Goal: Transaction & Acquisition: Purchase product/service

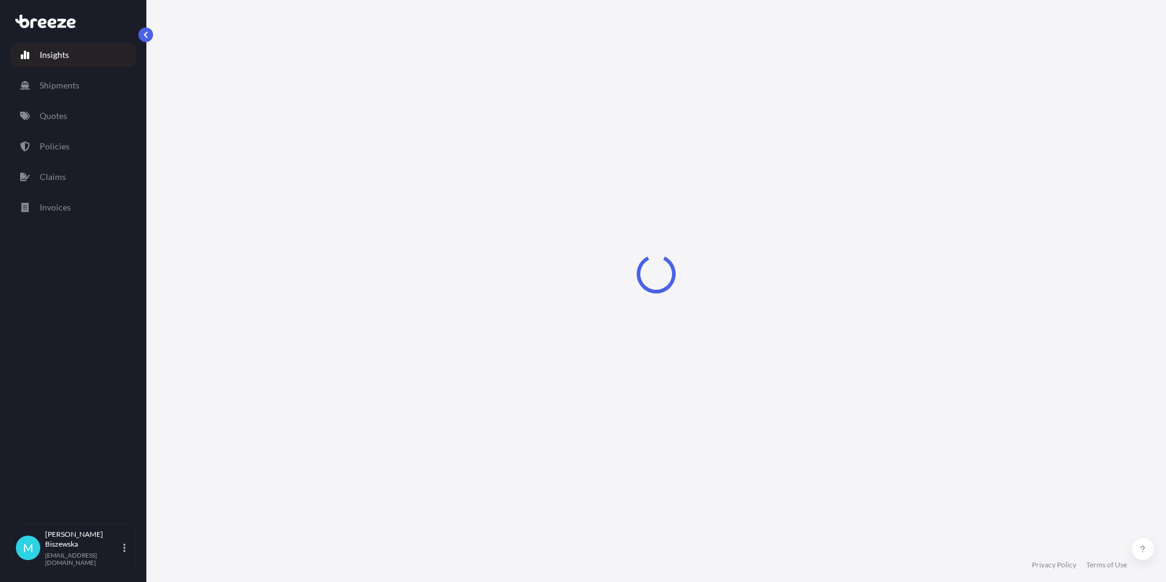
select select "2025"
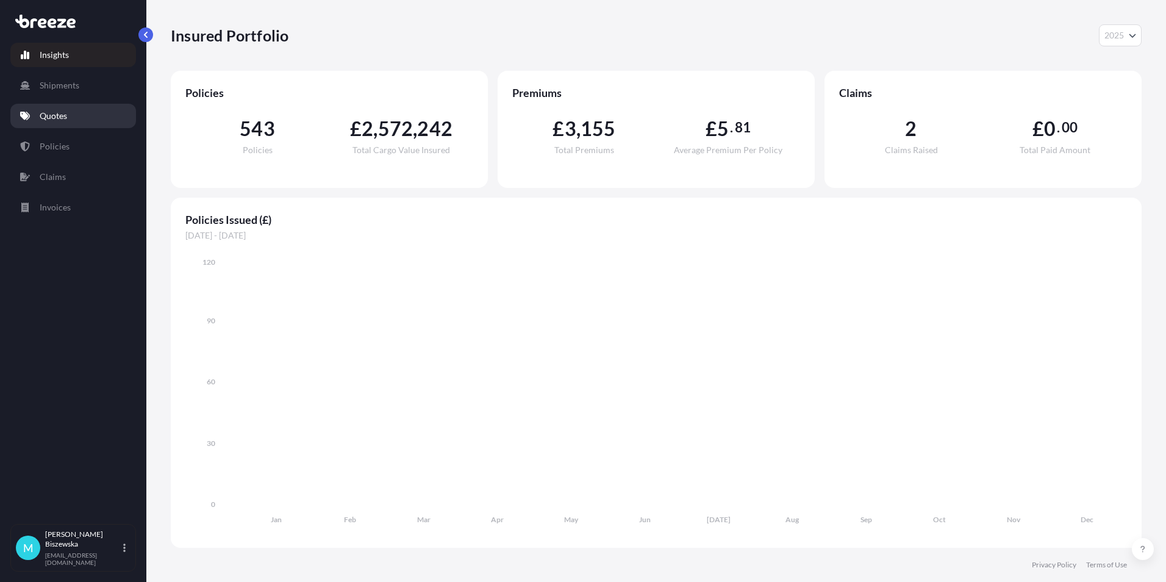
click at [57, 116] on p "Quotes" at bounding box center [53, 116] width 27 height 12
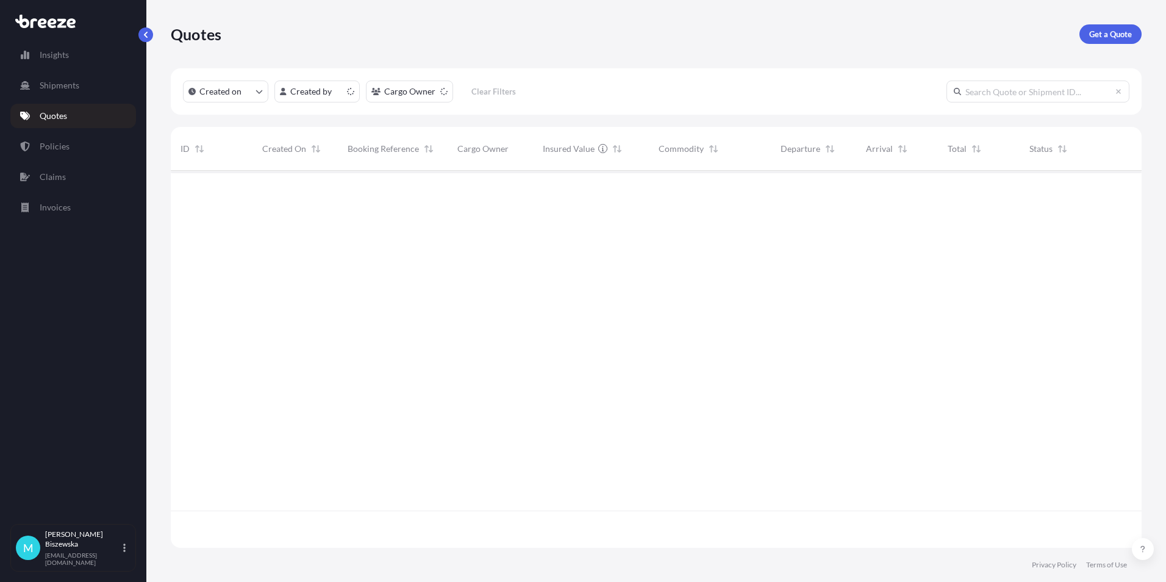
scroll to position [374, 961]
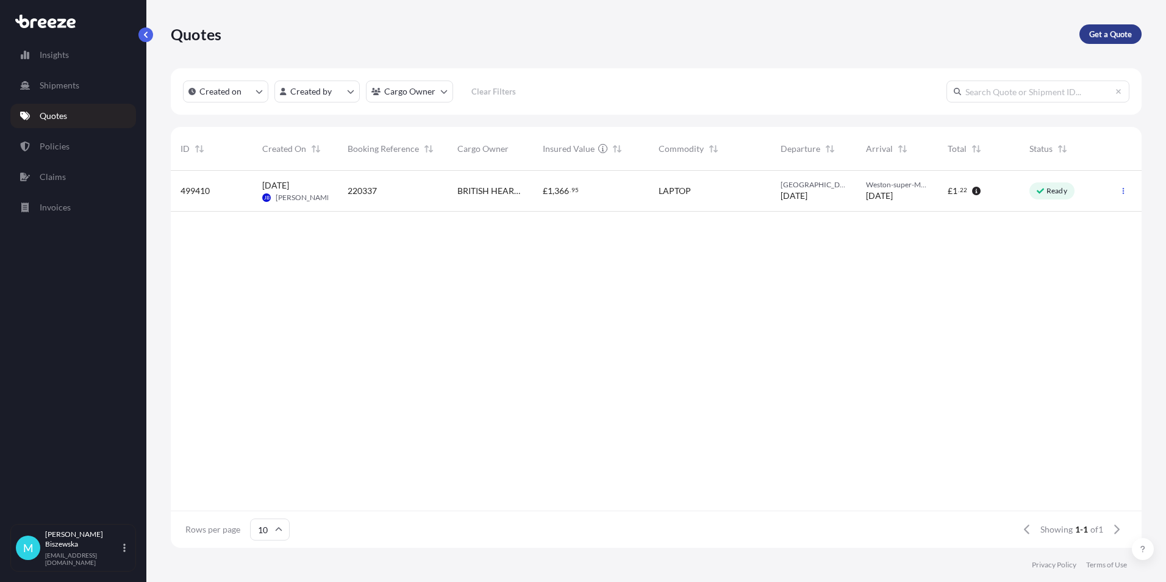
click at [1108, 34] on p "Get a Quote" at bounding box center [1110, 34] width 43 height 12
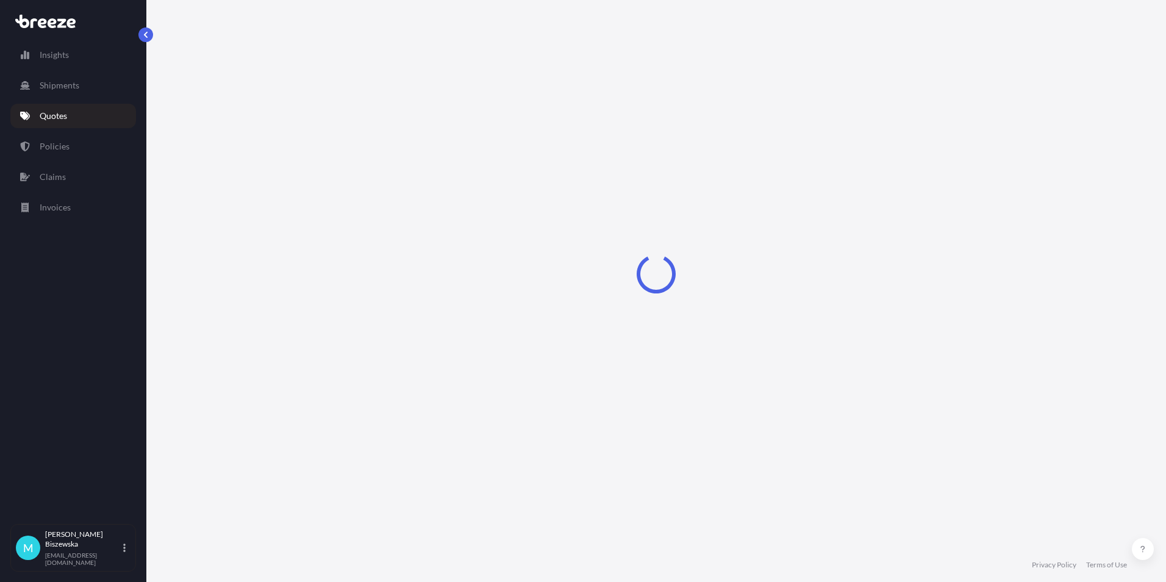
select select "Sea"
select select "1"
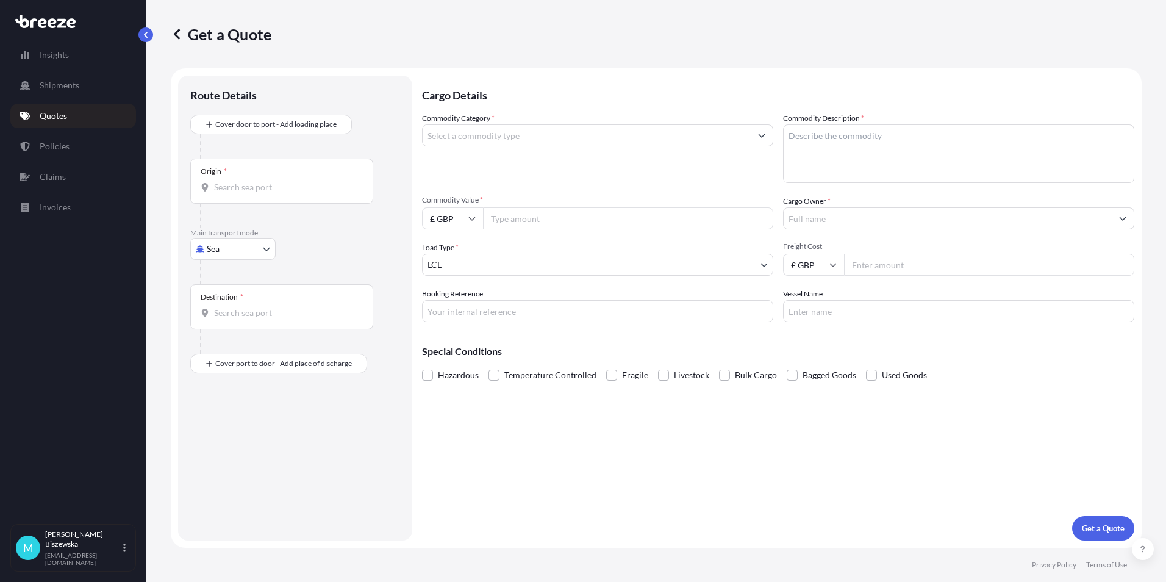
click at [228, 248] on body "Insights Shipments Quotes Policies Claims Invoices M [PERSON_NAME] [PERSON_NAME…" at bounding box center [583, 291] width 1166 height 582
click at [237, 319] on div "Road" at bounding box center [233, 324] width 76 height 22
select select "Road"
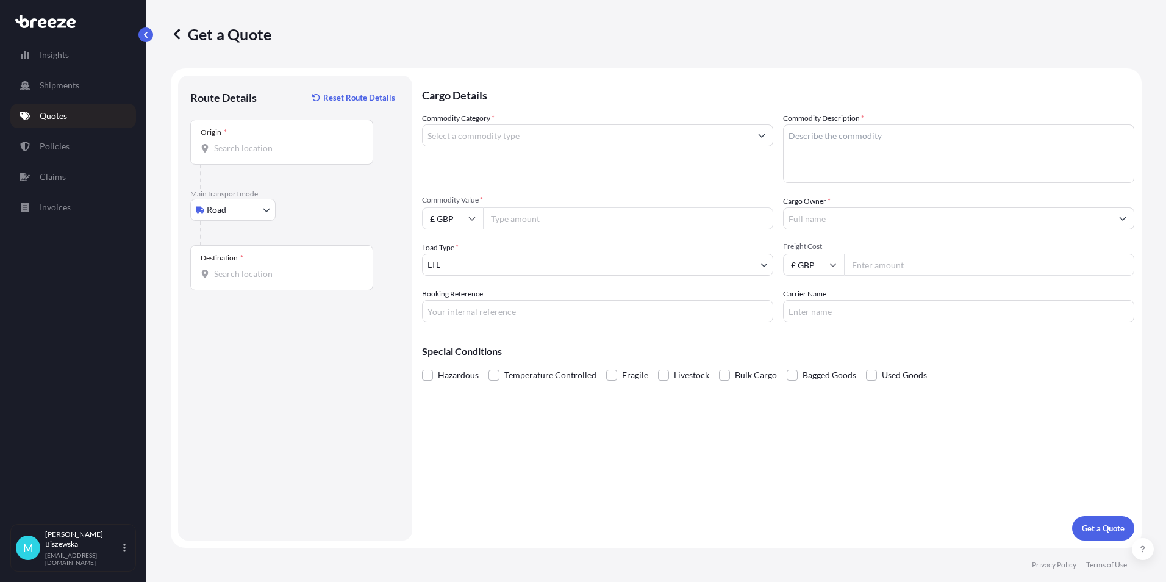
click at [309, 216] on div "Road Sea Air Road Rail" at bounding box center [295, 210] width 210 height 22
click at [236, 153] on input "Origin *" at bounding box center [286, 148] width 144 height 12
paste input "WC2A 1AN"
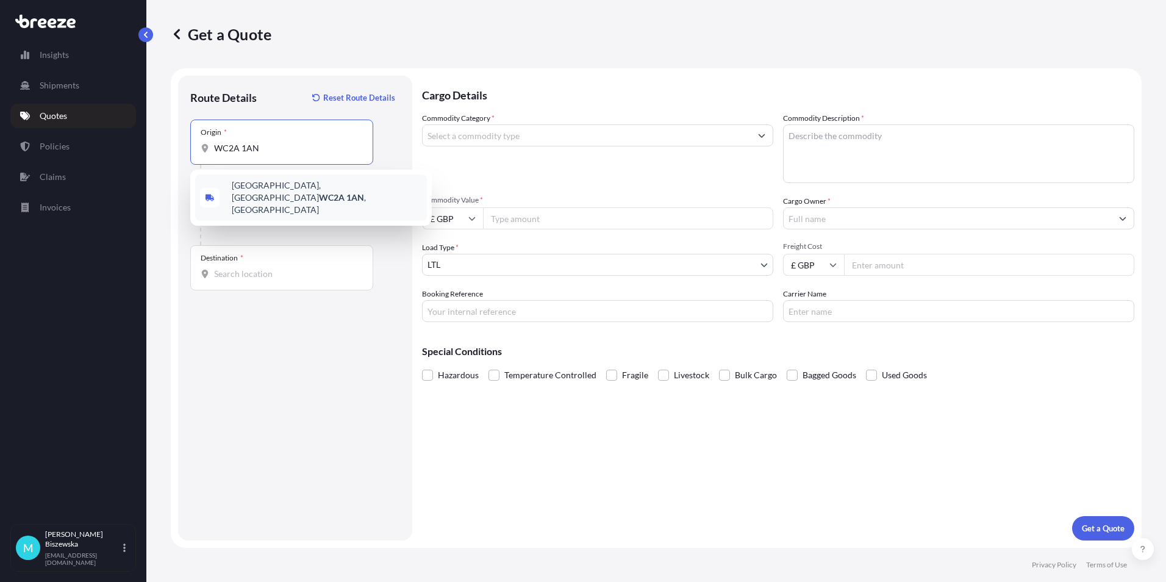
click at [300, 191] on span "[STREET_ADDRESS]" at bounding box center [327, 197] width 190 height 37
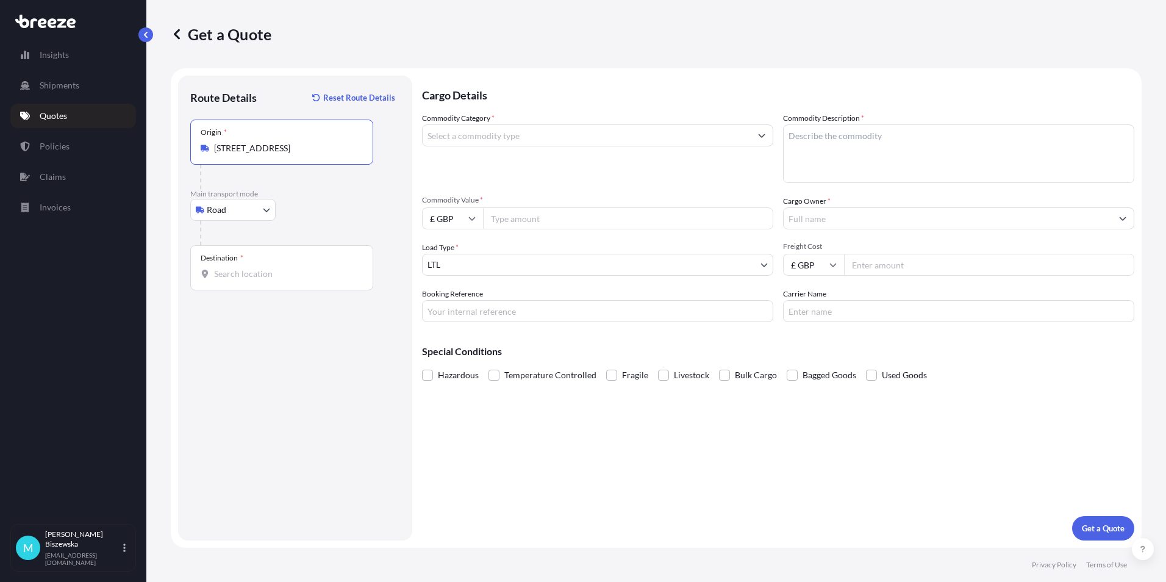
type input "[STREET_ADDRESS]"
click at [326, 214] on div "Road Sea Air Road Rail" at bounding box center [295, 210] width 210 height 22
click at [228, 280] on div "Destination *" at bounding box center [281, 267] width 183 height 45
click at [228, 280] on input "Destination *" at bounding box center [286, 274] width 144 height 12
paste input "IG1 3BW"
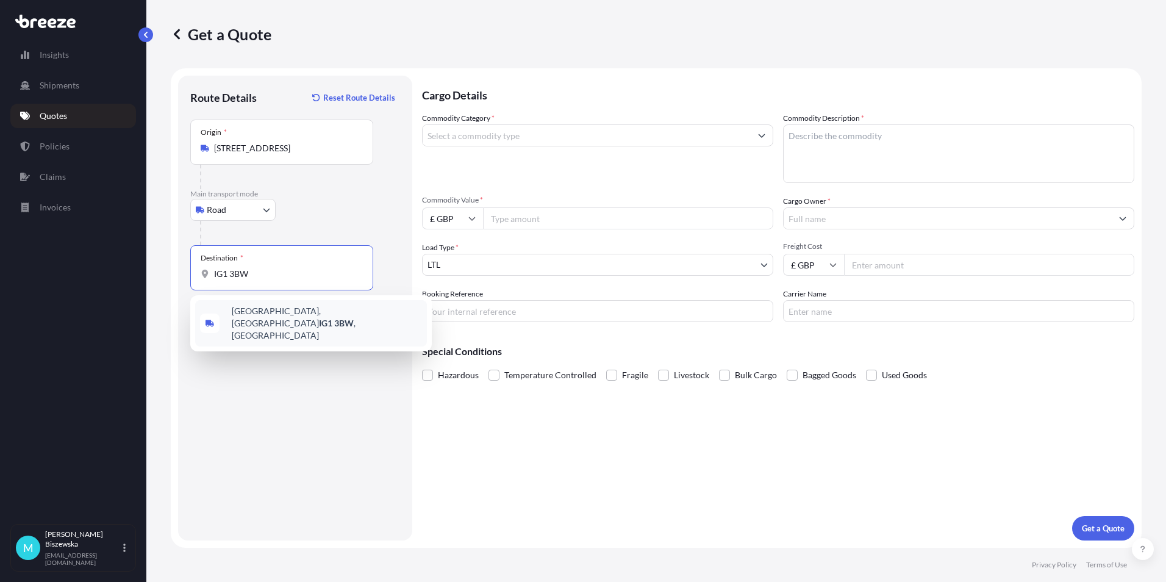
click at [285, 320] on span "[STREET_ADDRESS]" at bounding box center [327, 323] width 190 height 37
type input "[STREET_ADDRESS]"
drag, startPoint x: 515, startPoint y: 433, endPoint x: 304, endPoint y: 44, distance: 442.1
click at [514, 429] on div "Cargo Details Commodity Category * Commodity Description * Commodity Value * £ …" at bounding box center [778, 308] width 712 height 465
click at [572, 130] on input "Commodity Category *" at bounding box center [586, 135] width 328 height 22
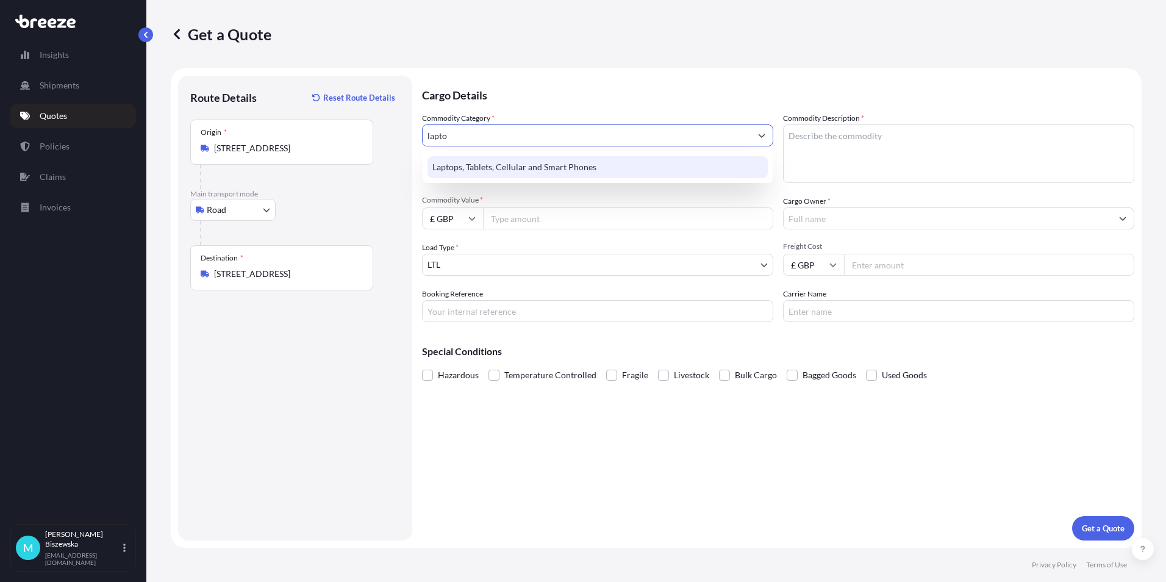
click at [558, 164] on div "Laptops, Tablets, Cellular and Smart Phones" at bounding box center [597, 167] width 340 height 22
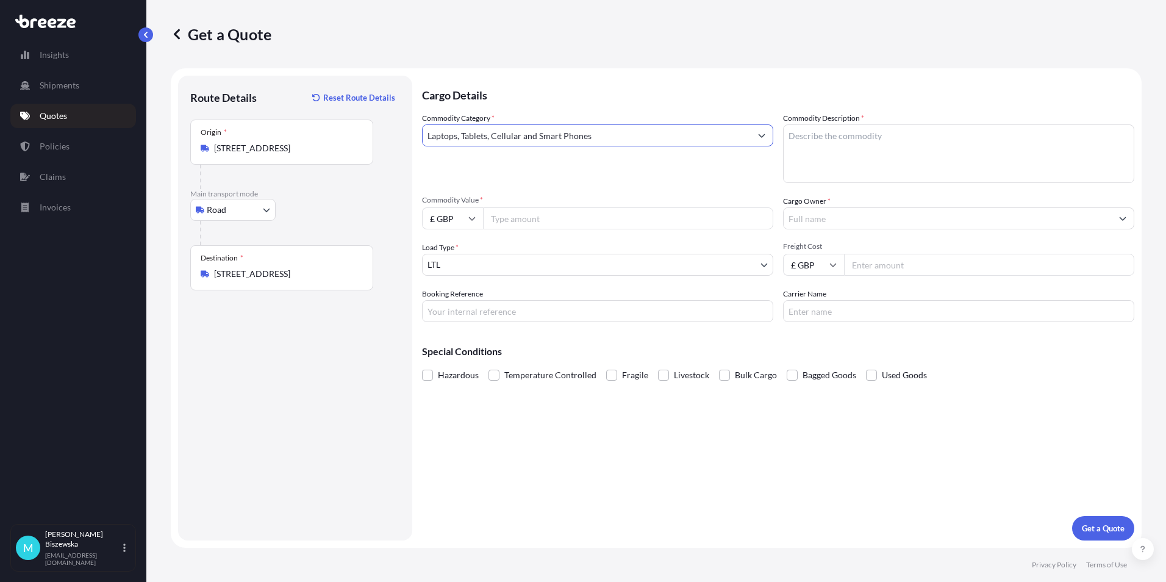
type input "Laptops, Tablets, Cellular and Smart Phones"
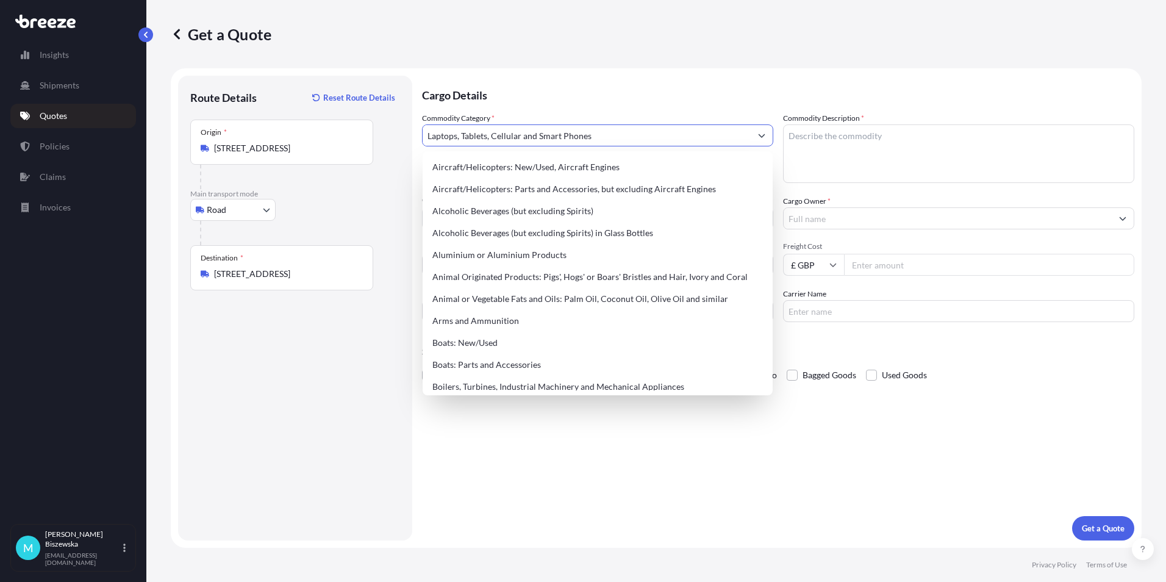
click at [539, 76] on p "Cargo Details" at bounding box center [778, 94] width 712 height 37
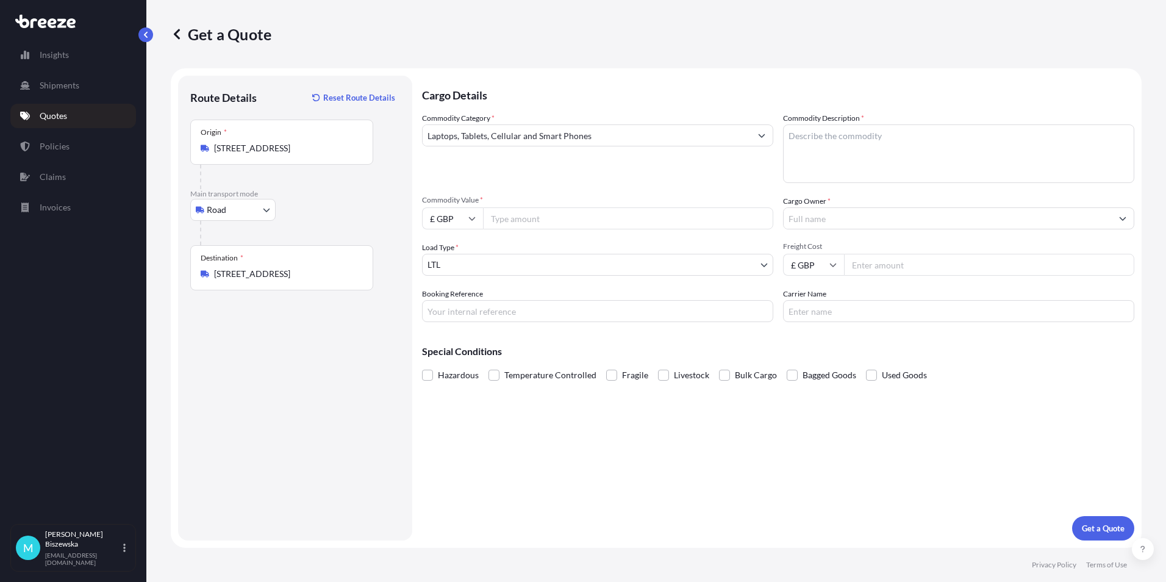
click at [562, 222] on input "Commodity Value *" at bounding box center [628, 218] width 290 height 22
type input "2000"
click at [563, 182] on div "Commodity Category * Laptops, Tablets, Cellular and Smart Phones" at bounding box center [597, 147] width 351 height 71
click at [457, 311] on input "Booking Reference" at bounding box center [597, 311] width 351 height 22
paste input "2220829"
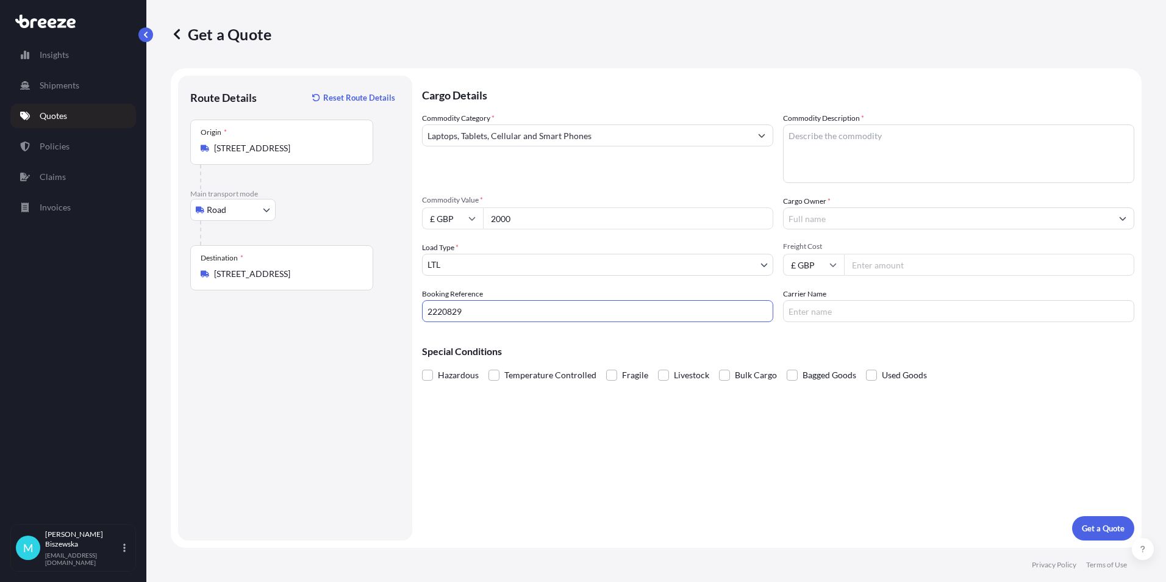
type input "2220829"
drag, startPoint x: 507, startPoint y: 444, endPoint x: 446, endPoint y: 243, distance: 210.2
click at [507, 440] on div "Cargo Details Commodity Category * Laptops, Tablets, Cellular and Smart Phones …" at bounding box center [778, 308] width 712 height 465
click at [799, 140] on textarea "Commodity Description *" at bounding box center [958, 153] width 351 height 59
paste textarea "Apple Mac laptop and mouse"
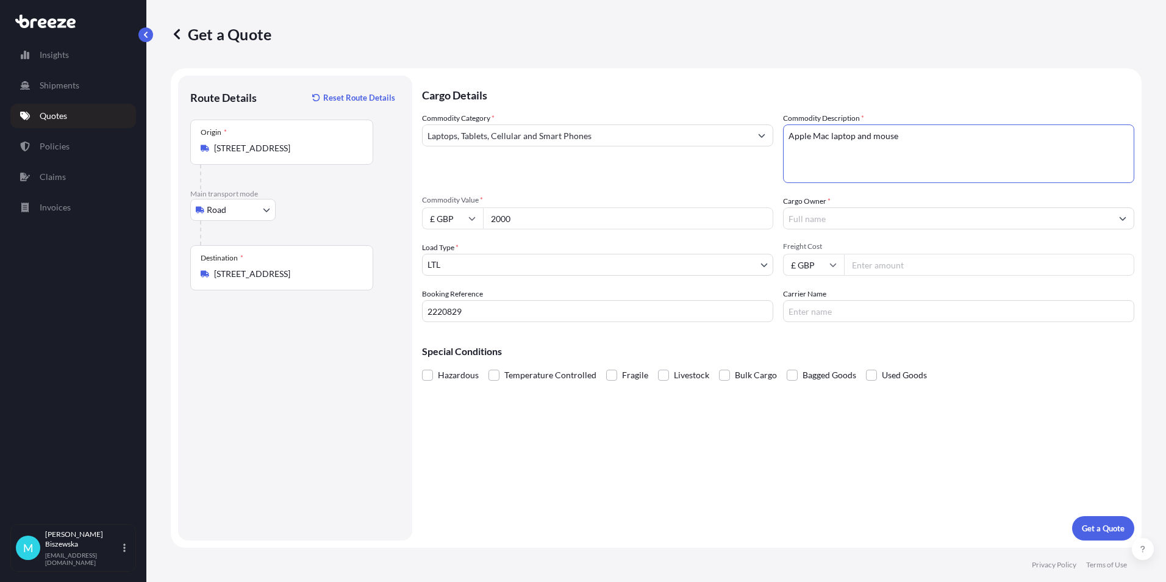
type textarea "Apple Mac laptop and mouse"
click at [748, 179] on div "Commodity Category * Laptops, Tablets, Cellular and Smart Phones" at bounding box center [597, 147] width 351 height 71
click at [804, 216] on input "Cargo Owner *" at bounding box center [947, 218] width 328 height 22
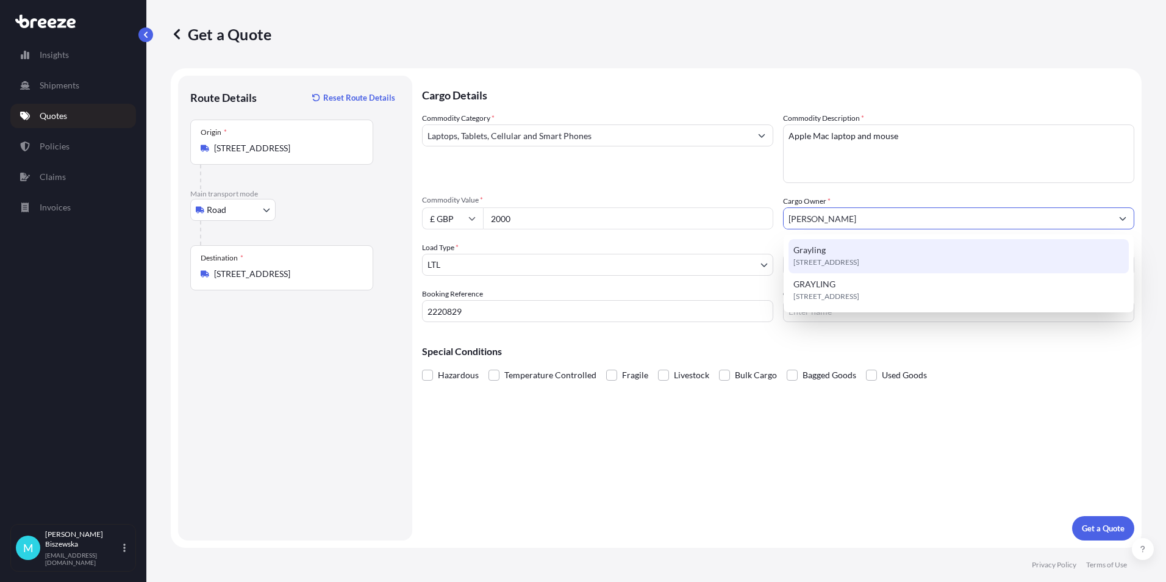
click at [825, 261] on span "[STREET_ADDRESS]" at bounding box center [826, 262] width 66 height 12
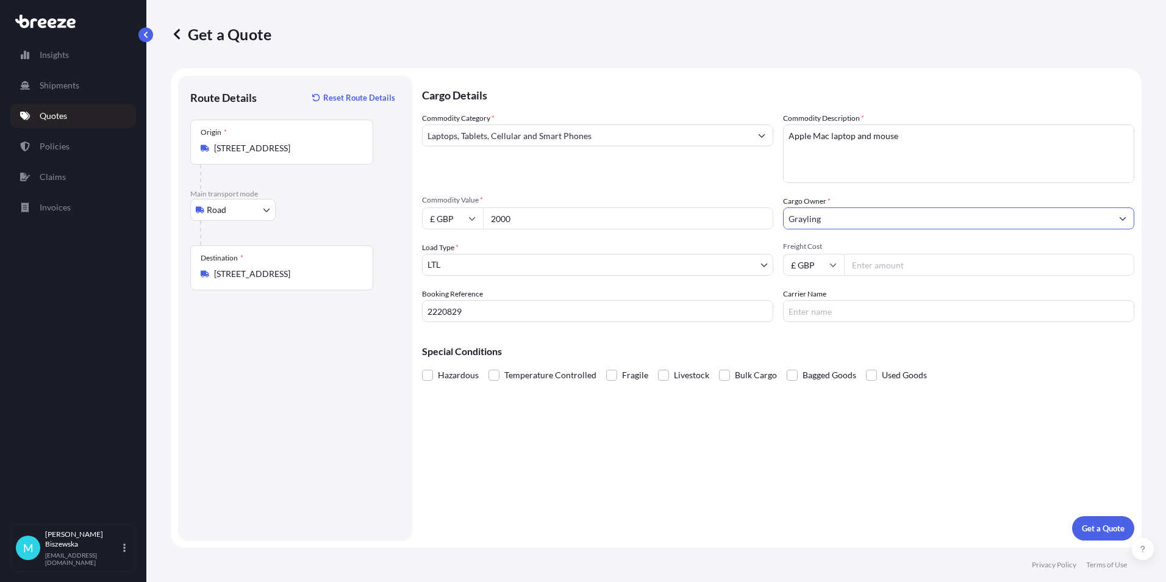
type input "Grayling"
click at [746, 193] on div "Commodity Category * Laptops, Tablets, Cellular and Smart Phones Commodity Desc…" at bounding box center [778, 217] width 712 height 210
click at [861, 263] on input "Freight Cost" at bounding box center [989, 265] width 290 height 22
type input "15.43"
click at [841, 333] on div "Special Conditions Hazardous Temperature Controlled Fragile Livestock Bulk Carg…" at bounding box center [778, 358] width 712 height 52
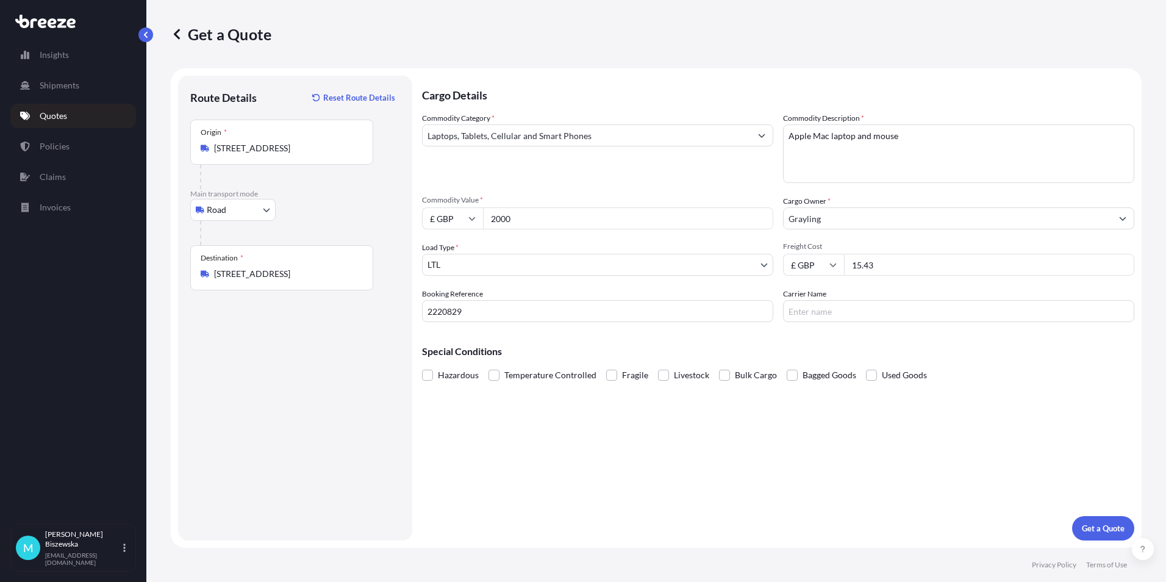
click at [1089, 514] on div "Cargo Details Commodity Category * Laptops, Tablets, Cellular and Smart Phones …" at bounding box center [778, 308] width 712 height 465
click at [1088, 534] on button "Get a Quote" at bounding box center [1103, 528] width 62 height 24
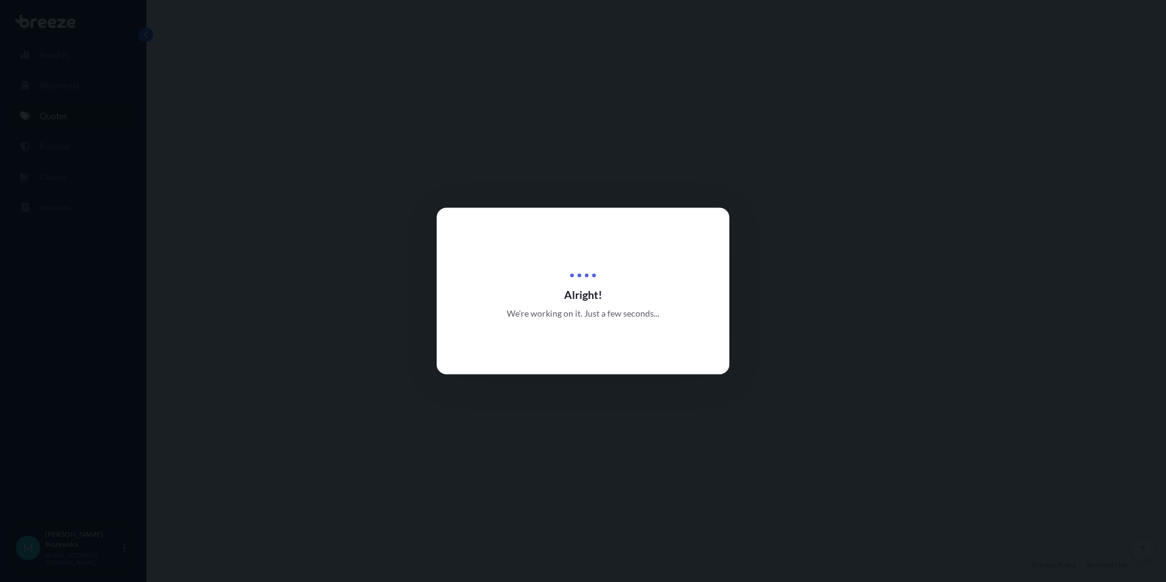
select select "Road"
select select "1"
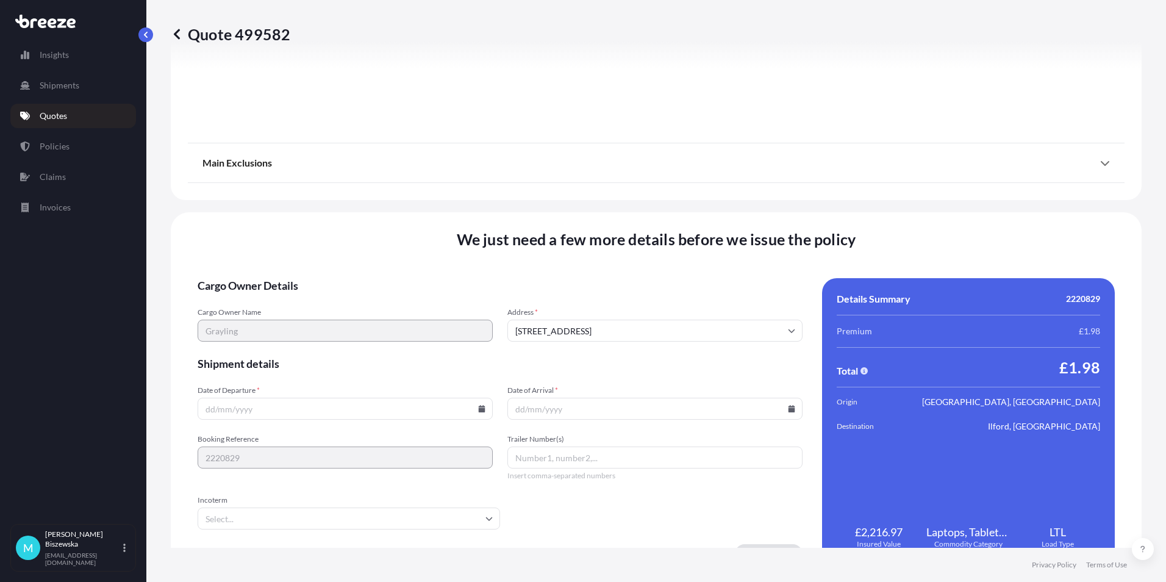
scroll to position [1353, 0]
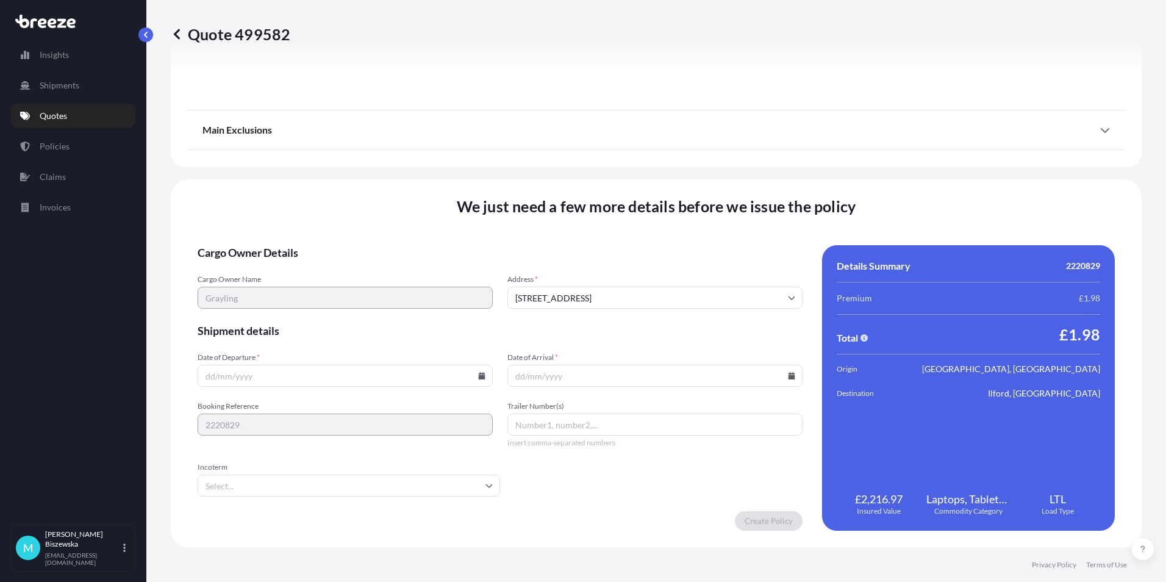
click at [479, 376] on icon at bounding box center [482, 375] width 7 height 7
click at [258, 290] on button "22" at bounding box center [259, 290] width 20 height 20
type input "[DATE]"
click at [788, 374] on icon at bounding box center [791, 375] width 7 height 7
click at [593, 289] on button "23" at bounding box center [594, 290] width 20 height 20
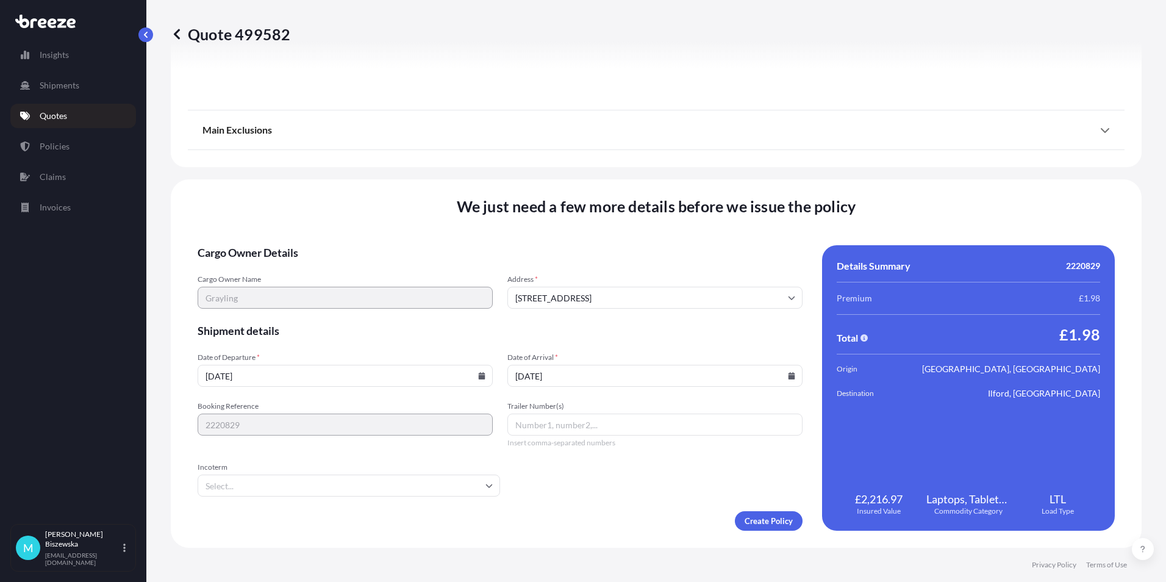
type input "[DATE]"
click at [653, 524] on div "Create Policy" at bounding box center [500, 521] width 605 height 20
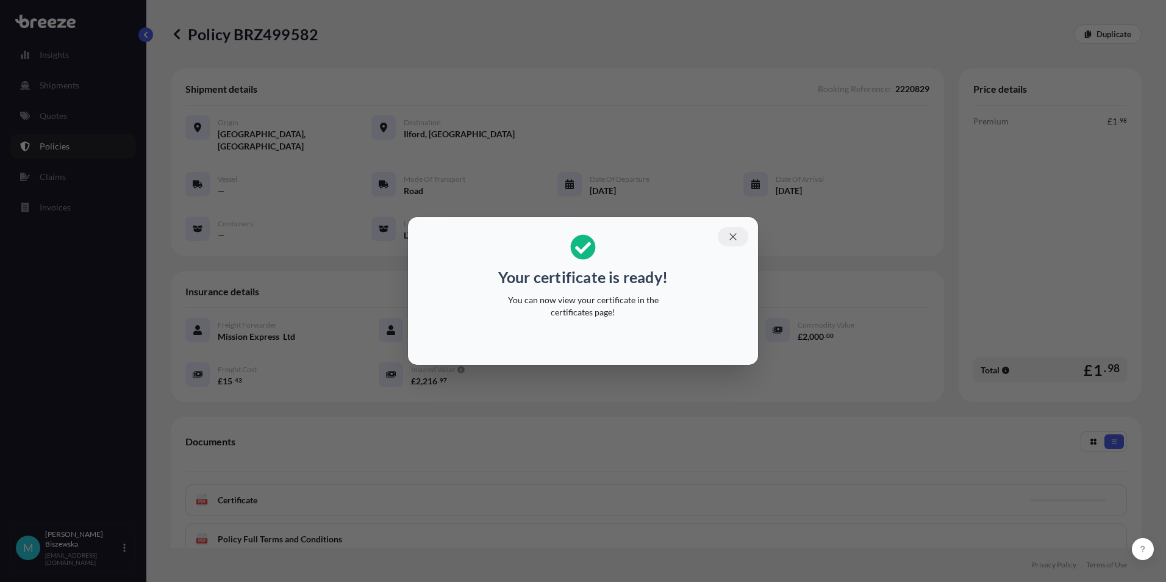
click at [732, 235] on icon "button" at bounding box center [732, 236] width 11 height 11
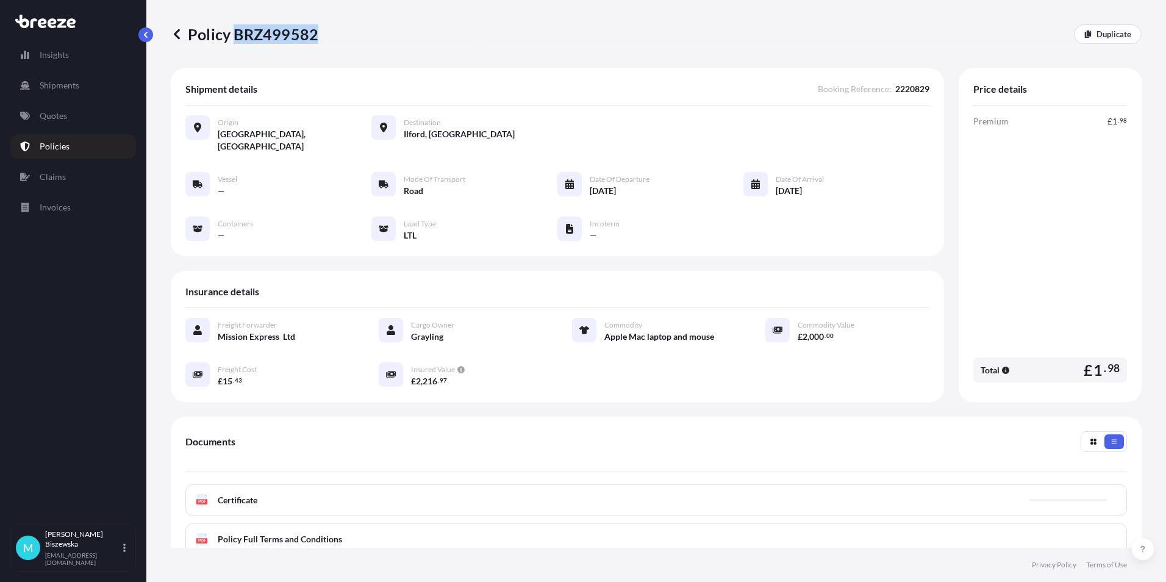
drag, startPoint x: 235, startPoint y: 34, endPoint x: 315, endPoint y: 32, distance: 79.3
click at [315, 32] on p "Policy BRZ499582" at bounding box center [245, 34] width 148 height 20
drag, startPoint x: 315, startPoint y: 32, endPoint x: 304, endPoint y: 32, distance: 10.4
copy p "BRZ499582"
click at [60, 118] on p "Quotes" at bounding box center [53, 116] width 27 height 12
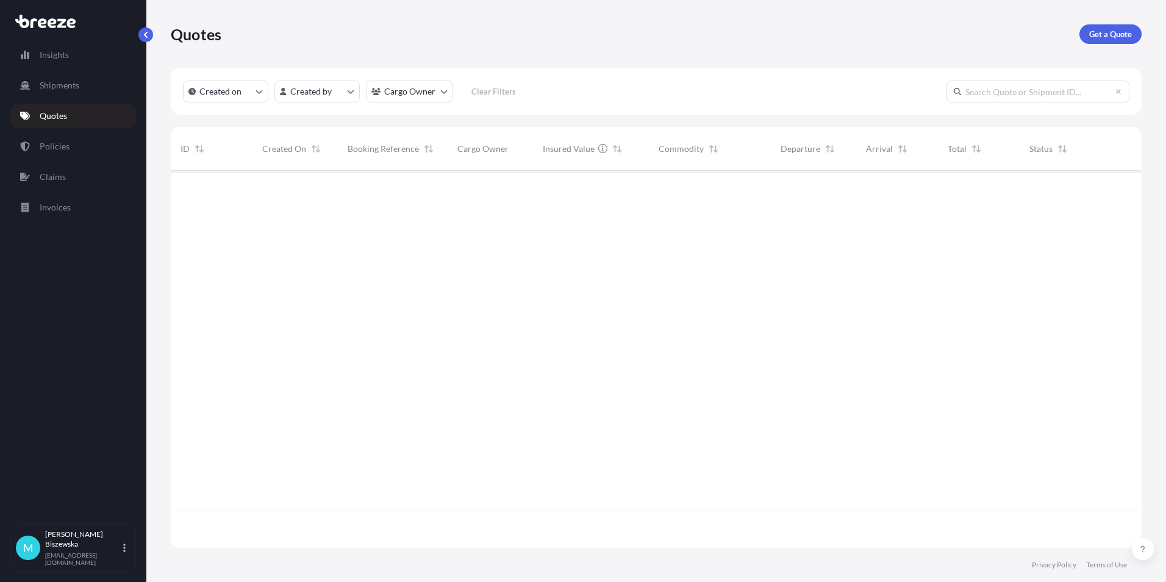
scroll to position [374, 961]
click at [1097, 33] on p "Get a Quote" at bounding box center [1110, 34] width 43 height 12
select select "Sea"
select select "1"
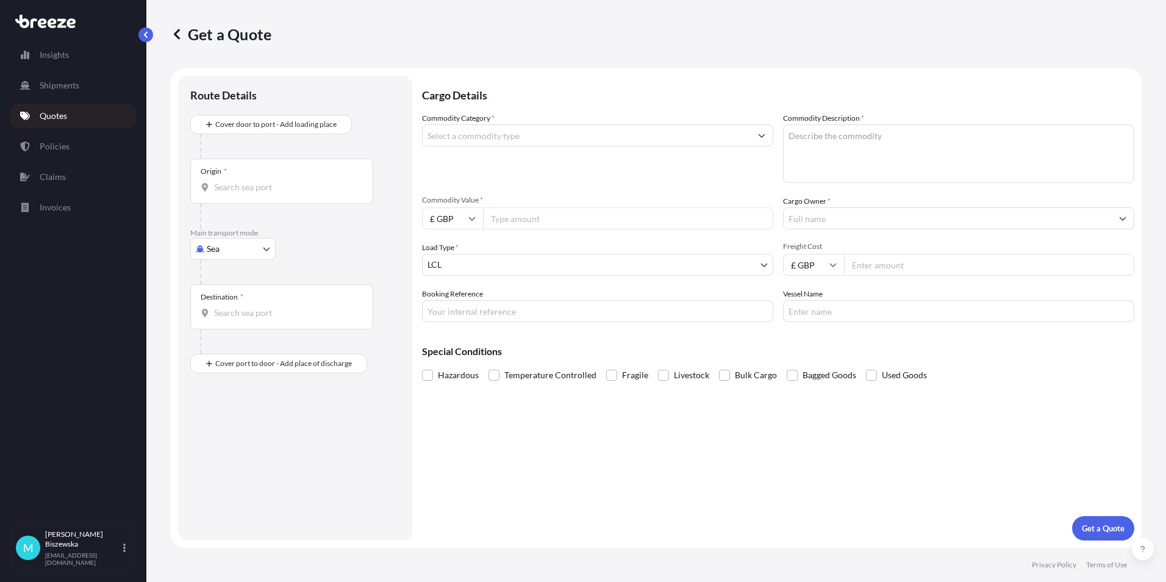
click at [226, 255] on body "Insights Shipments Quotes Policies Claims Invoices M [PERSON_NAME] [PERSON_NAME…" at bounding box center [583, 291] width 1166 height 582
click at [232, 318] on div "Road" at bounding box center [233, 324] width 76 height 22
select select "Road"
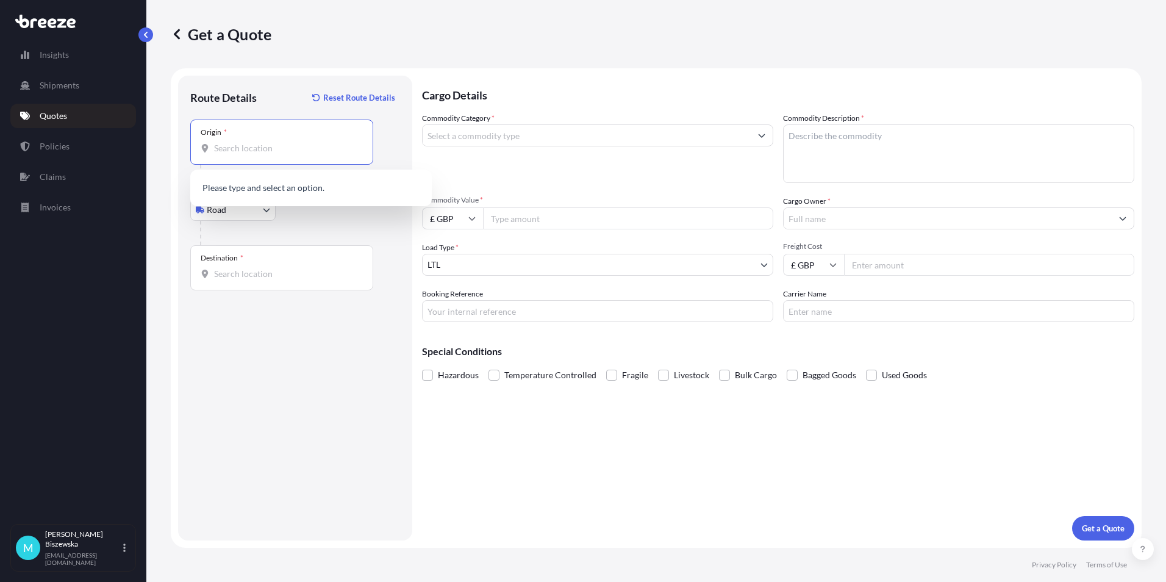
click at [233, 151] on input "Origin *" at bounding box center [286, 148] width 144 height 12
paste input "RG9 1AY"
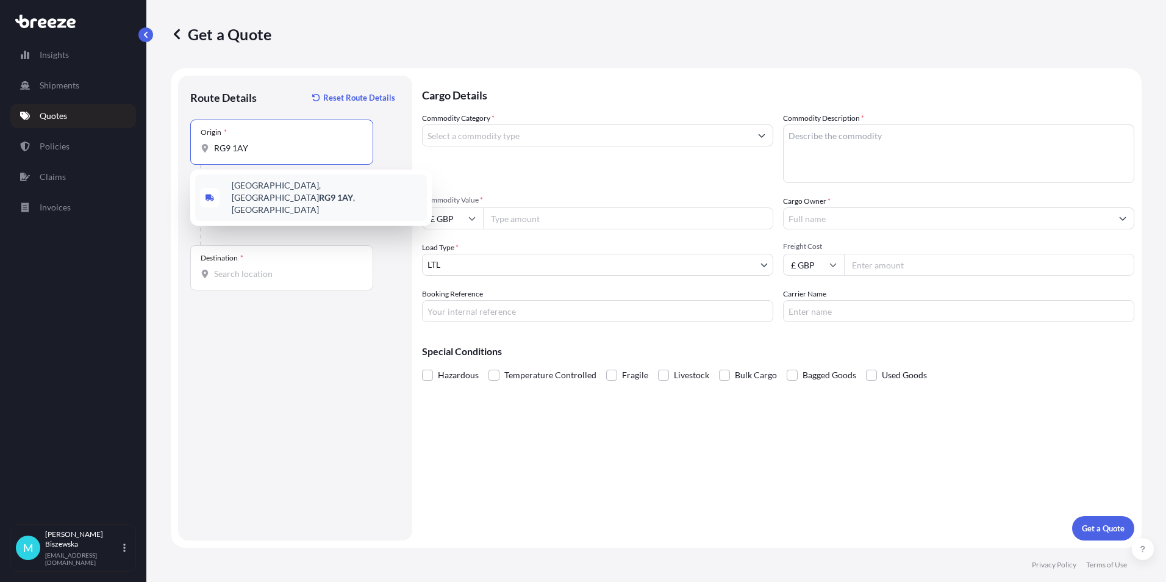
click at [303, 187] on span "[STREET_ADDRESS]" at bounding box center [327, 197] width 190 height 37
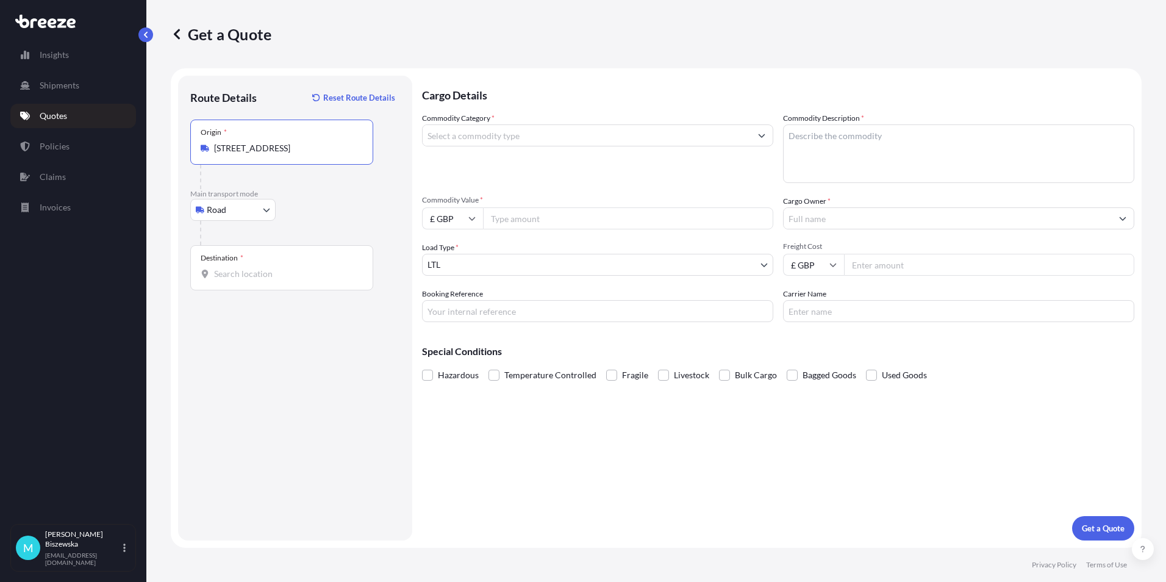
type input "[STREET_ADDRESS]"
click at [330, 202] on div "Road Sea Air Road Rail" at bounding box center [295, 210] width 210 height 22
click at [222, 279] on input "Destination *" at bounding box center [286, 274] width 144 height 12
paste input "LE16 7QU"
click at [276, 316] on span "[STREET_ADDRESS]" at bounding box center [327, 317] width 190 height 24
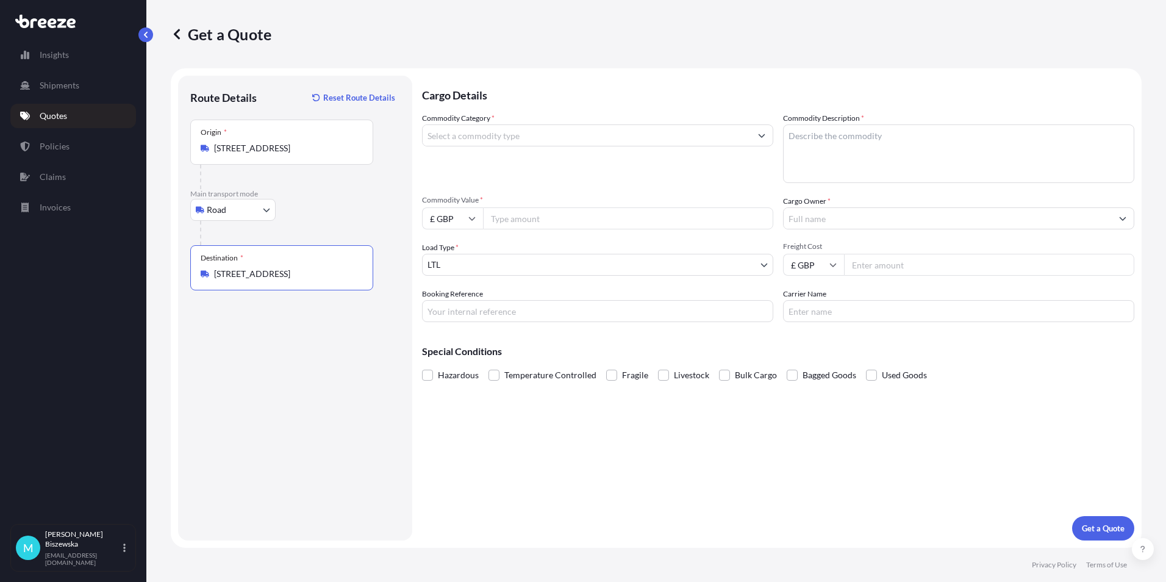
type input "[STREET_ADDRESS]"
drag, startPoint x: 556, startPoint y: 450, endPoint x: 379, endPoint y: 76, distance: 413.9
click at [557, 450] on div "Cargo Details Commodity Category * Commodity Description * Commodity Value * £ …" at bounding box center [778, 308] width 712 height 465
click at [496, 137] on input "Commodity Category *" at bounding box center [586, 135] width 328 height 22
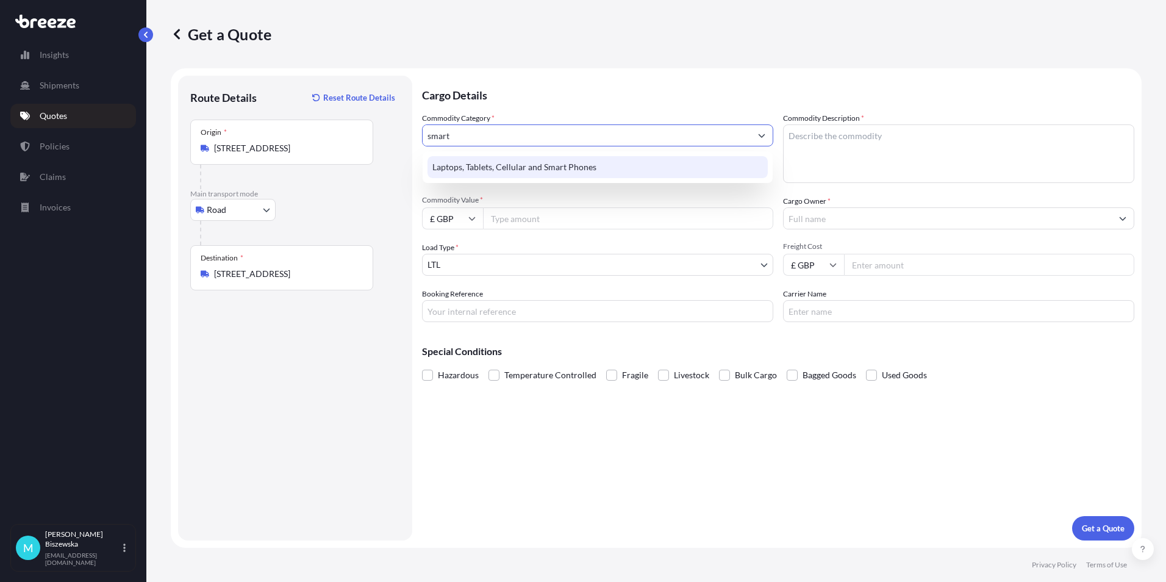
click at [502, 164] on div "Laptops, Tablets, Cellular and Smart Phones" at bounding box center [597, 167] width 340 height 22
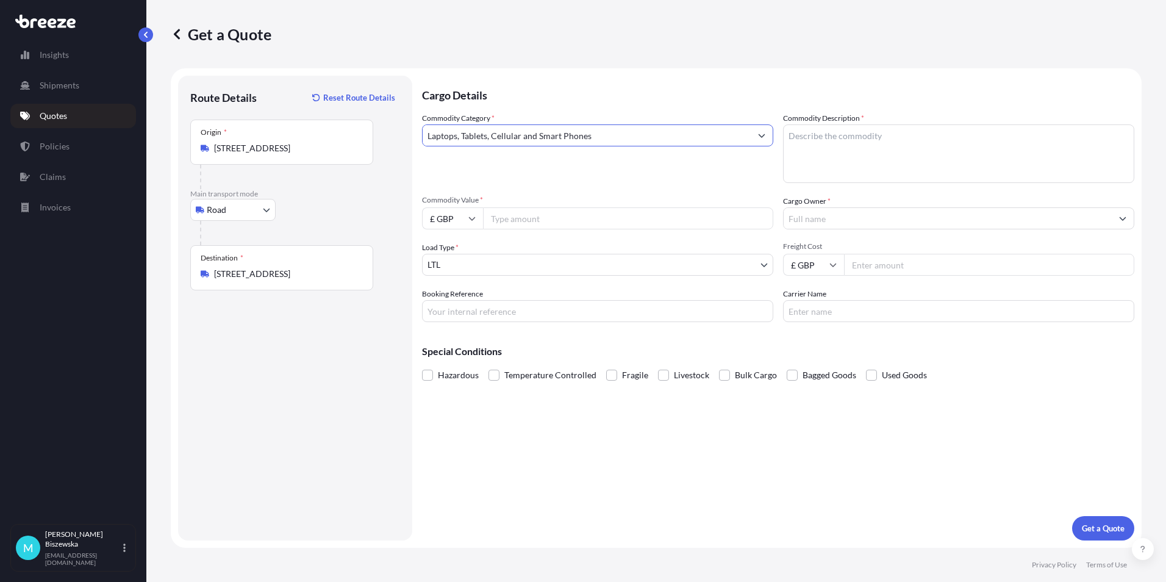
type input "Laptops, Tablets, Cellular and Smart Phones"
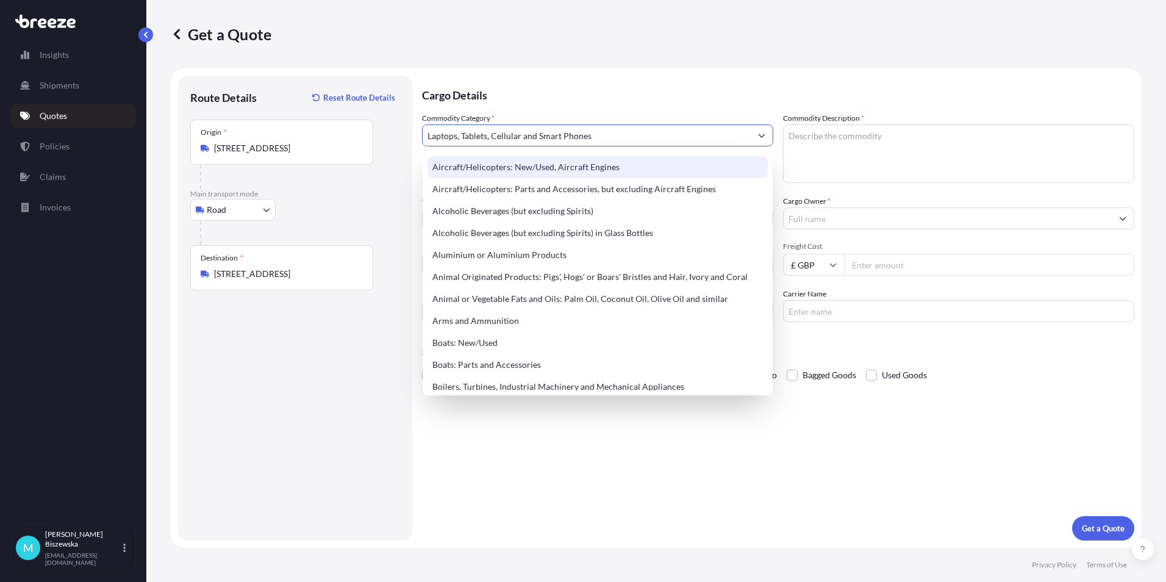
click at [559, 88] on p "Cargo Details" at bounding box center [778, 94] width 712 height 37
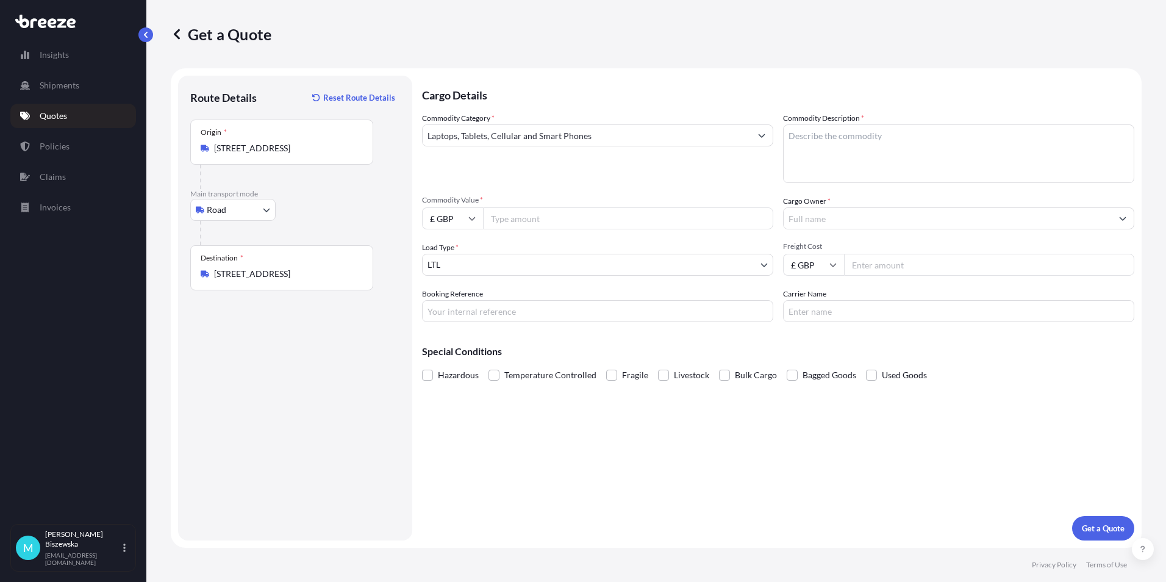
click at [546, 222] on input "Commodity Value *" at bounding box center [628, 218] width 290 height 22
type input "646"
click at [550, 190] on div "Commodity Category * Laptops, Tablets, Cellular and Smart Phones Commodity Desc…" at bounding box center [778, 217] width 712 height 210
click at [454, 311] on input "Booking Reference" at bounding box center [597, 311] width 351 height 22
paste input "2220835"
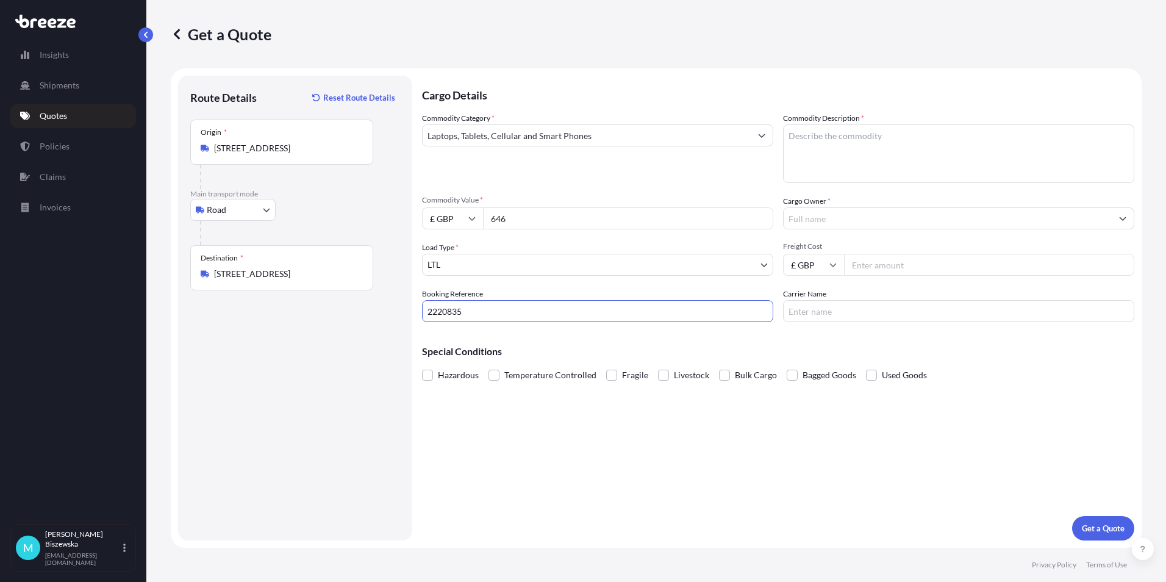
type input "2220835"
click at [549, 440] on div "Cargo Details Commodity Category * Laptops, Tablets, Cellular and Smart Phones …" at bounding box center [778, 308] width 712 height 465
click at [800, 142] on textarea "Commodity Description *" at bounding box center [958, 153] width 351 height 59
paste textarea "1x phone, 1x charger, 1x SIM"
type textarea "1x phone, 1x charger, 1x SIM"
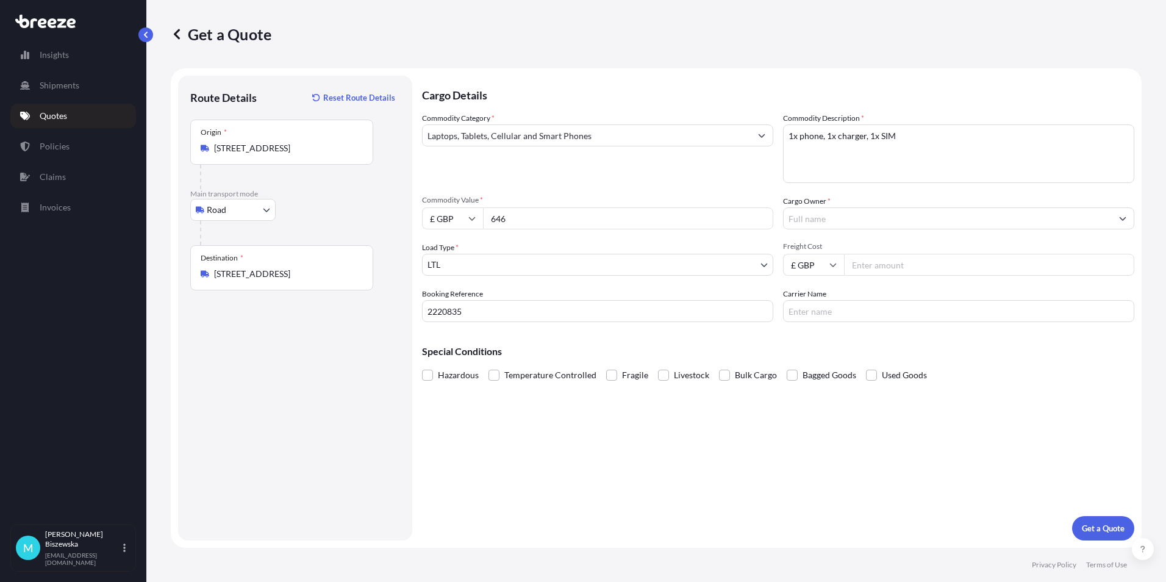
click at [710, 183] on div "Commodity Category * Laptops, Tablets, Cellular and Smart Phones Commodity Desc…" at bounding box center [778, 217] width 712 height 210
click at [831, 219] on input "Cargo Owner *" at bounding box center [947, 218] width 328 height 22
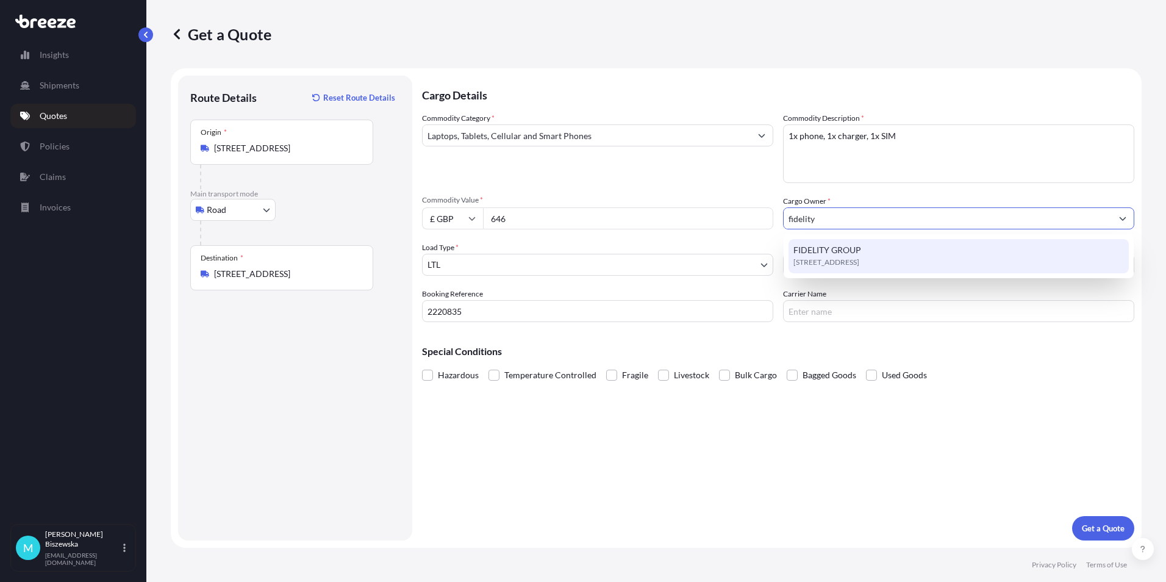
click at [836, 252] on span "FIDELITY GROUP" at bounding box center [827, 250] width 68 height 12
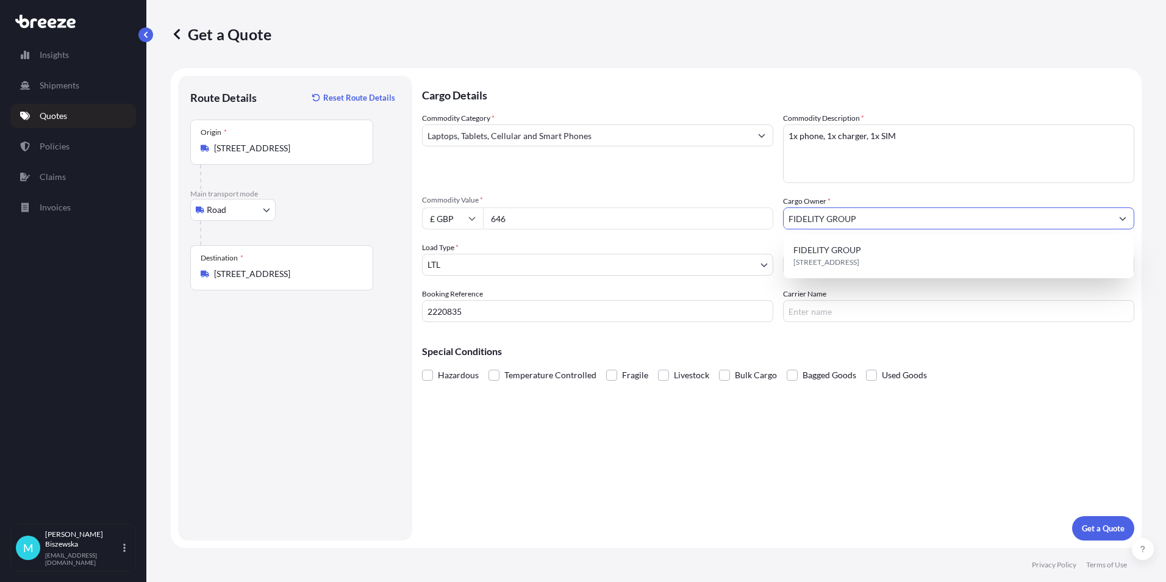
type input "FIDELITY GROUP"
click at [743, 187] on div "Commodity Category * Laptops, Tablets, Cellular and Smart Phones Commodity Desc…" at bounding box center [778, 217] width 712 height 210
click at [869, 265] on input "Freight Cost" at bounding box center [989, 265] width 290 height 22
type input "11.88"
click at [832, 341] on div "Special Conditions Hazardous Temperature Controlled Fragile Livestock Bulk Carg…" at bounding box center [778, 358] width 712 height 52
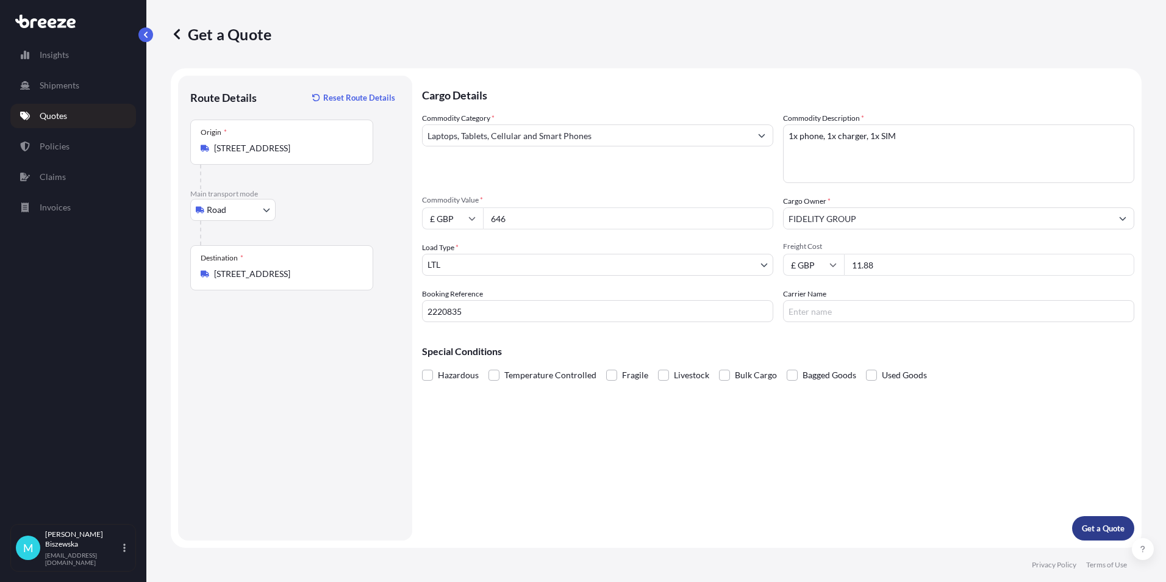
click at [1100, 530] on p "Get a Quote" at bounding box center [1102, 528] width 43 height 12
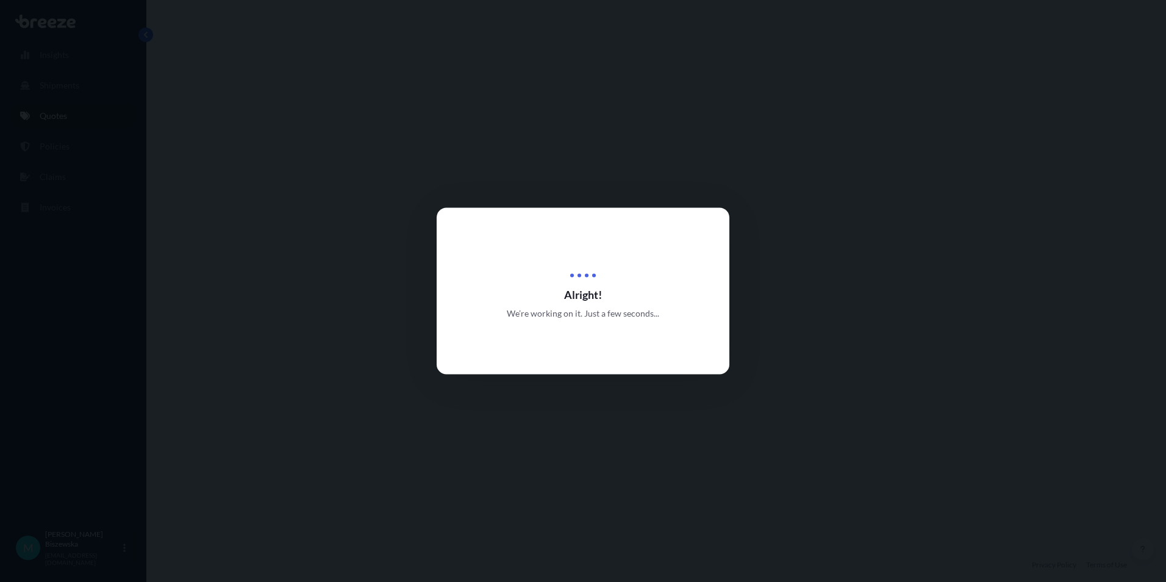
select select "Road"
select select "1"
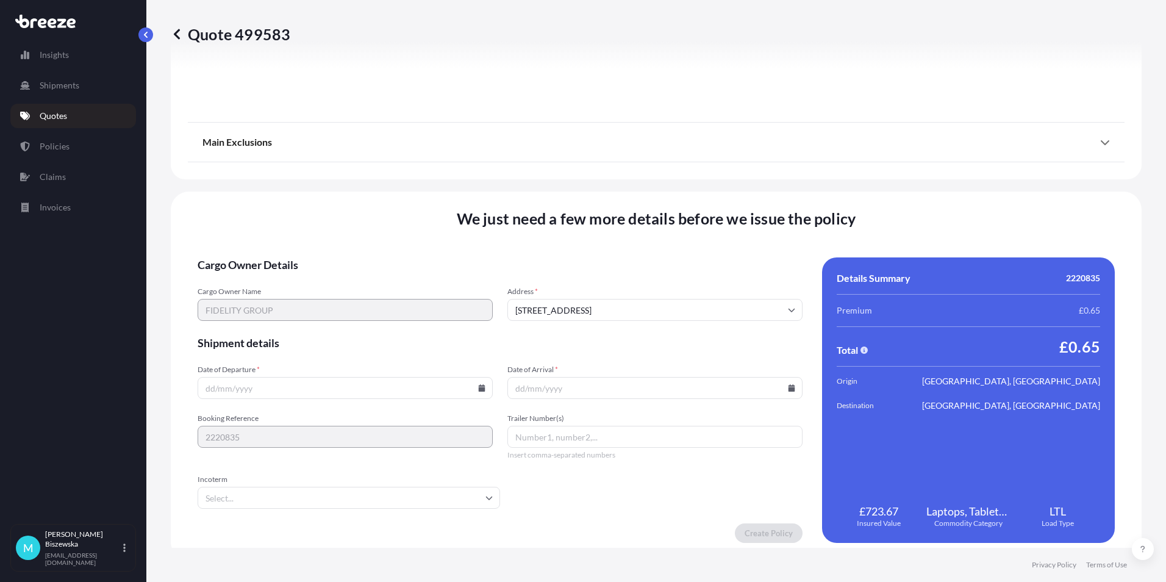
scroll to position [1353, 0]
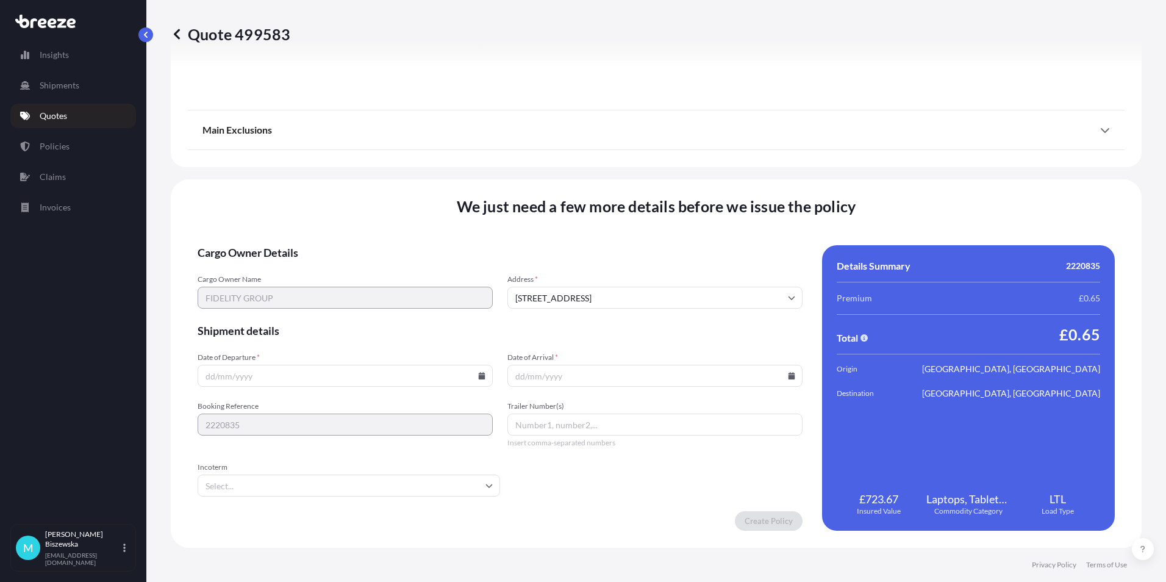
click at [479, 376] on icon at bounding box center [482, 375] width 7 height 7
click at [252, 291] on button "22" at bounding box center [259, 290] width 20 height 20
type input "[DATE]"
click at [788, 377] on icon at bounding box center [791, 375] width 7 height 7
click at [600, 288] on button "23" at bounding box center [594, 290] width 20 height 20
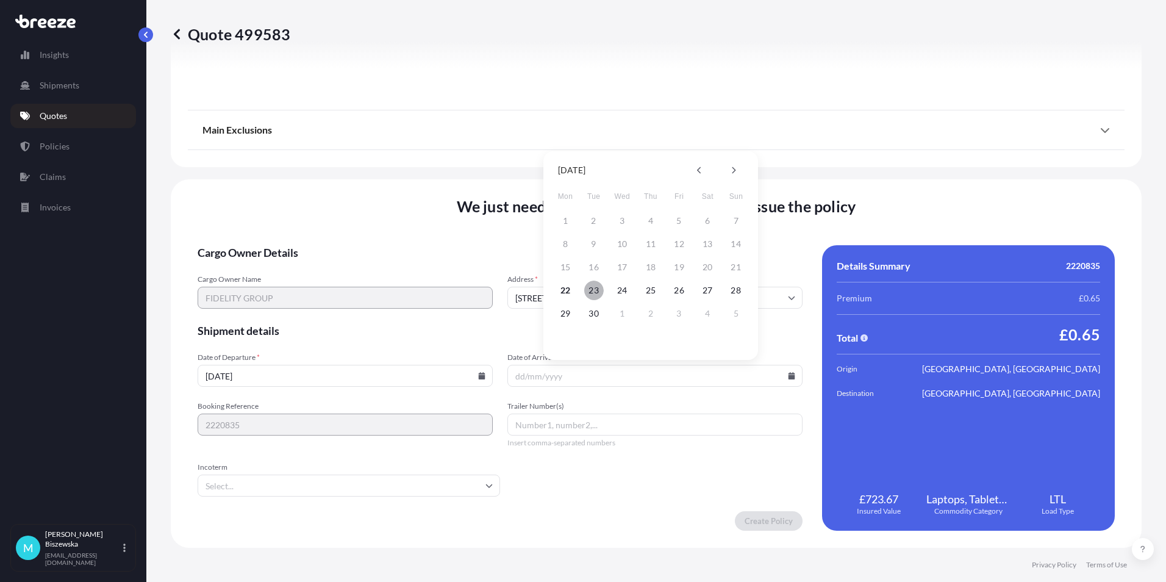
type input "[DATE]"
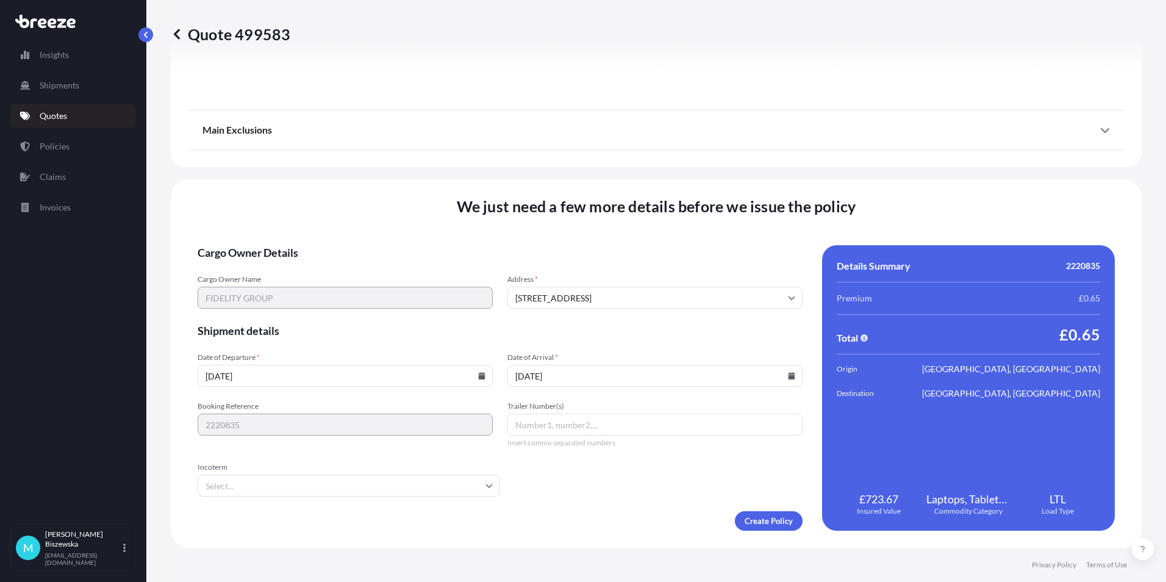
click at [622, 477] on form "Cargo Owner Details Cargo Owner Name FIDELITY GROUP Address * [GEOGRAPHIC_DATA]…" at bounding box center [500, 387] width 605 height 285
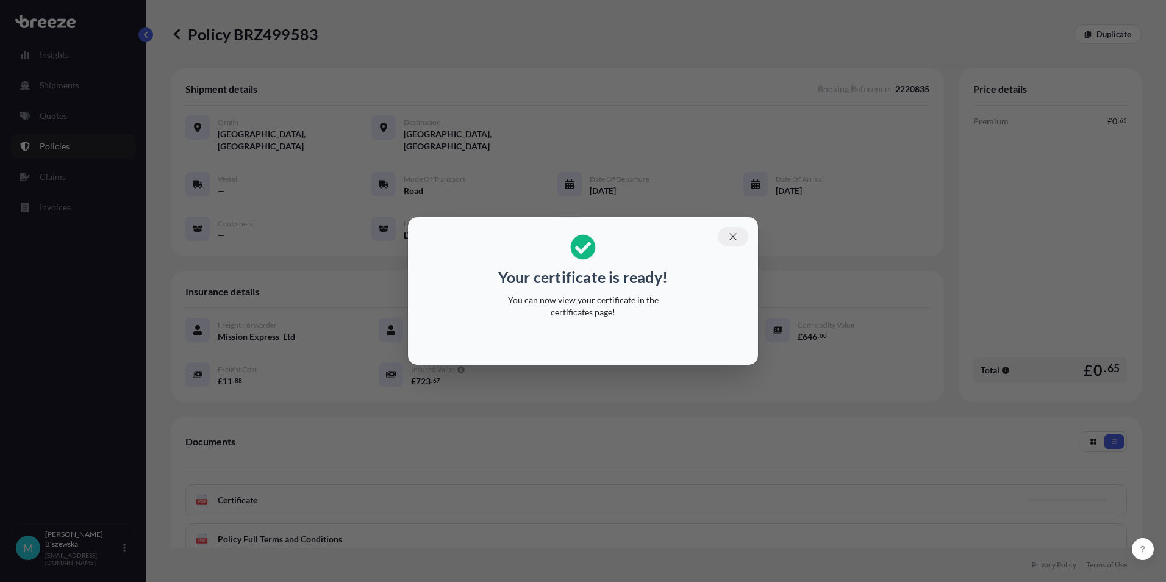
click at [730, 236] on icon "button" at bounding box center [732, 236] width 11 height 11
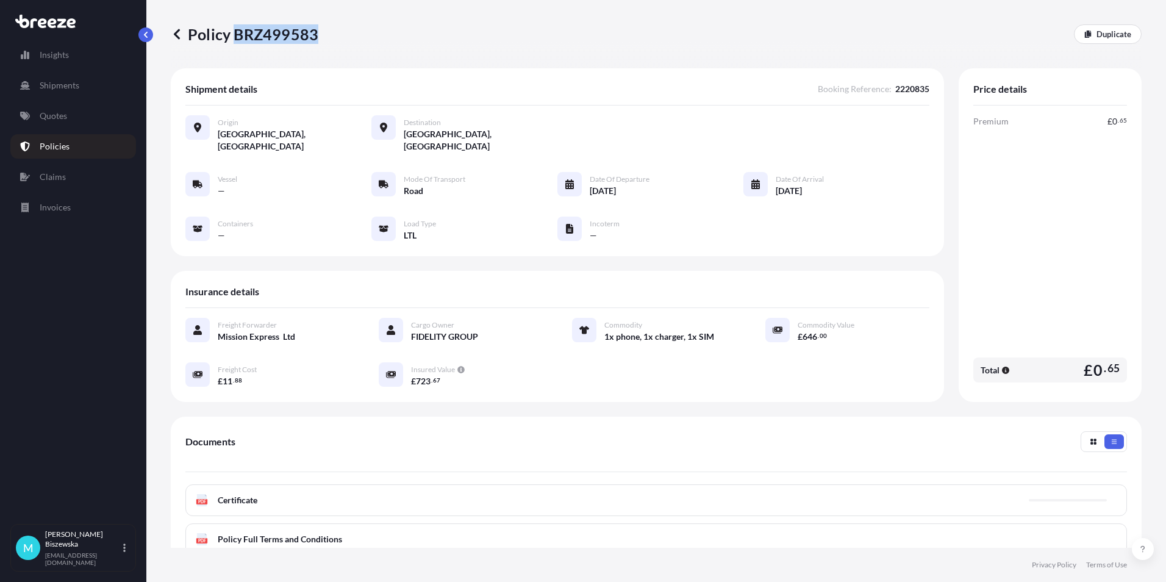
drag, startPoint x: 235, startPoint y: 31, endPoint x: 315, endPoint y: 32, distance: 79.9
click at [315, 32] on p "Policy BRZ499583" at bounding box center [245, 34] width 148 height 20
drag, startPoint x: 315, startPoint y: 32, endPoint x: 305, endPoint y: 35, distance: 10.1
copy p "BRZ499583"
